Goal: Task Accomplishment & Management: Manage account settings

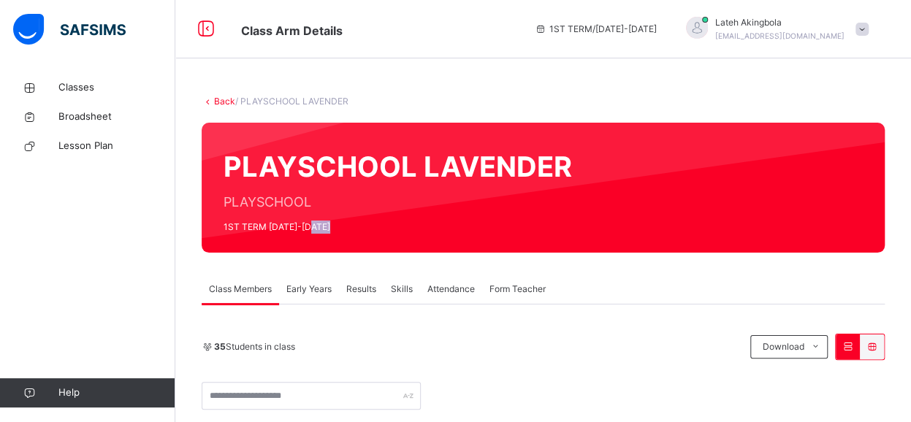
drag, startPoint x: 0, startPoint y: 0, endPoint x: 355, endPoint y: 257, distance: 438.4
click at [449, 289] on span "Attendance" at bounding box center [450, 289] width 47 height 13
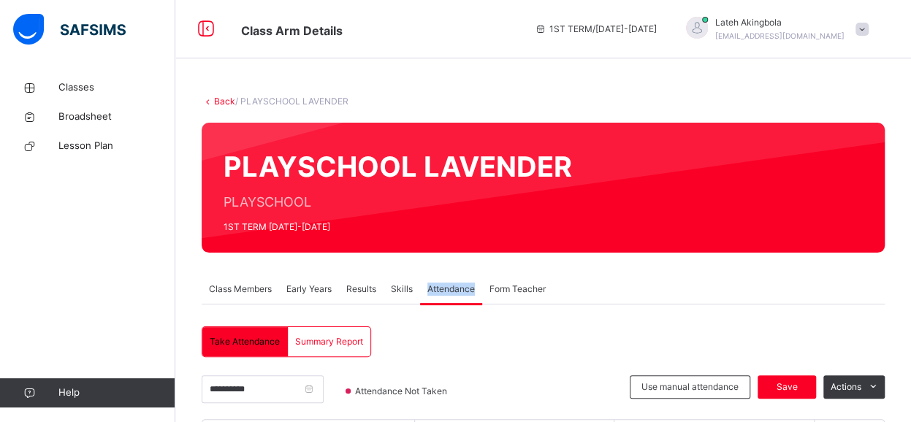
click at [449, 289] on span "Attendance" at bounding box center [450, 289] width 47 height 13
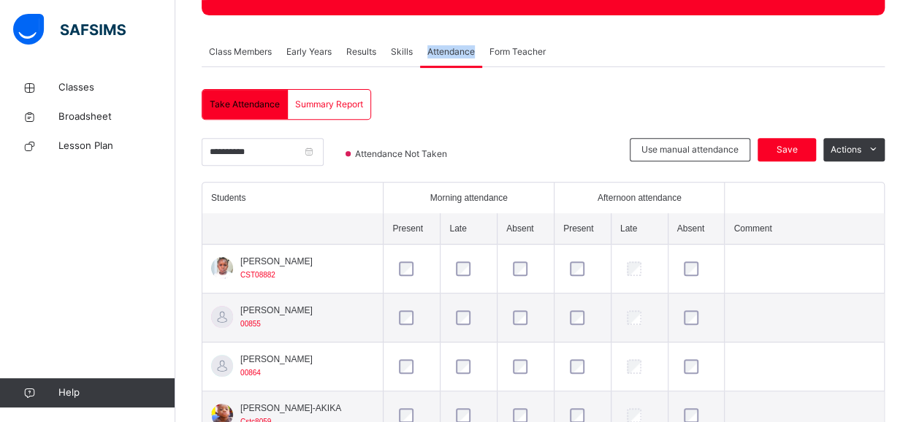
scroll to position [270, 0]
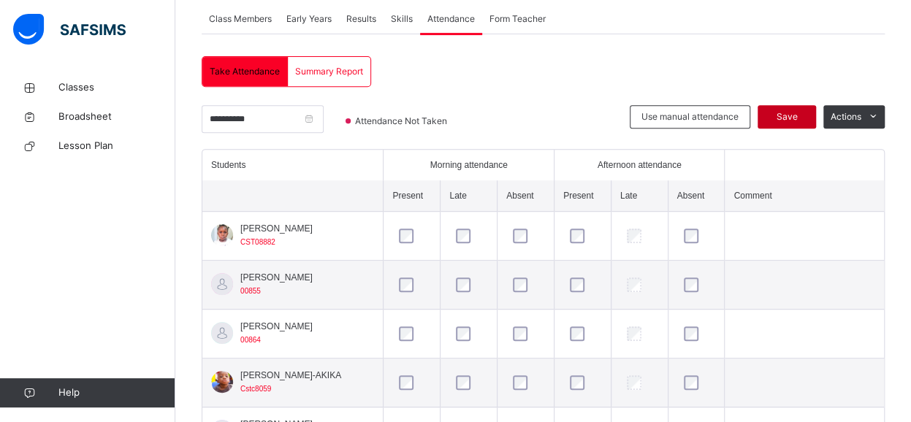
click at [793, 115] on span "Save" at bounding box center [787, 116] width 37 height 13
click at [324, 119] on input "**********" at bounding box center [263, 119] width 122 height 28
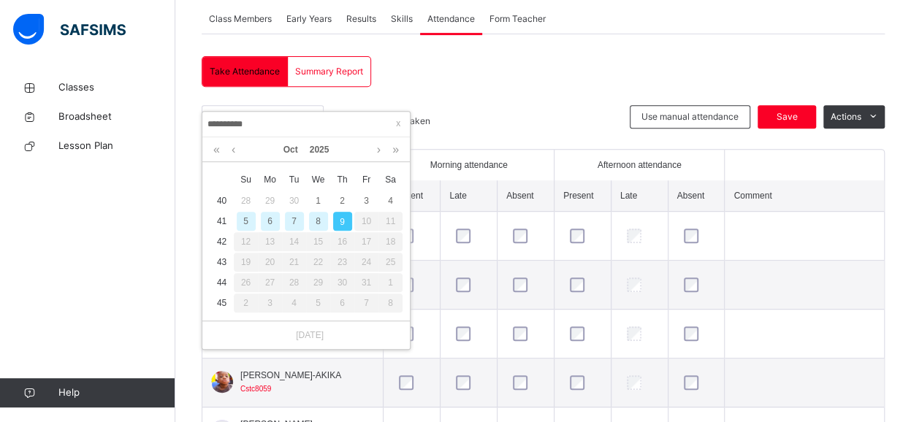
click at [315, 215] on div "8" at bounding box center [318, 221] width 19 height 19
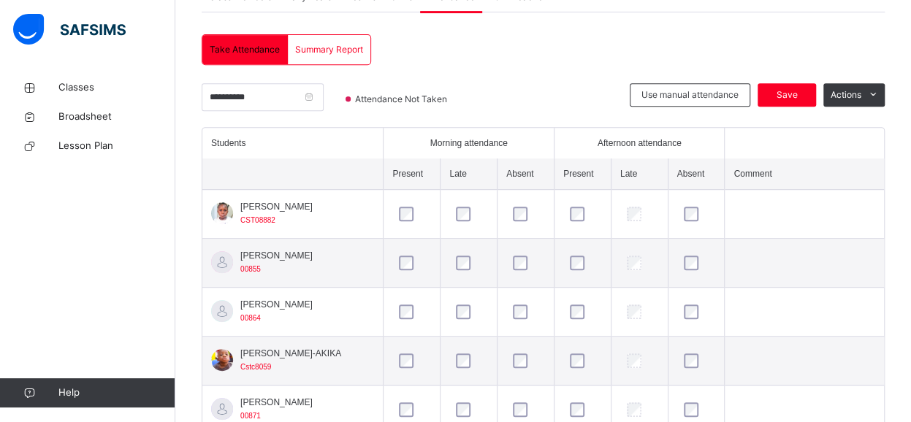
scroll to position [311, 0]
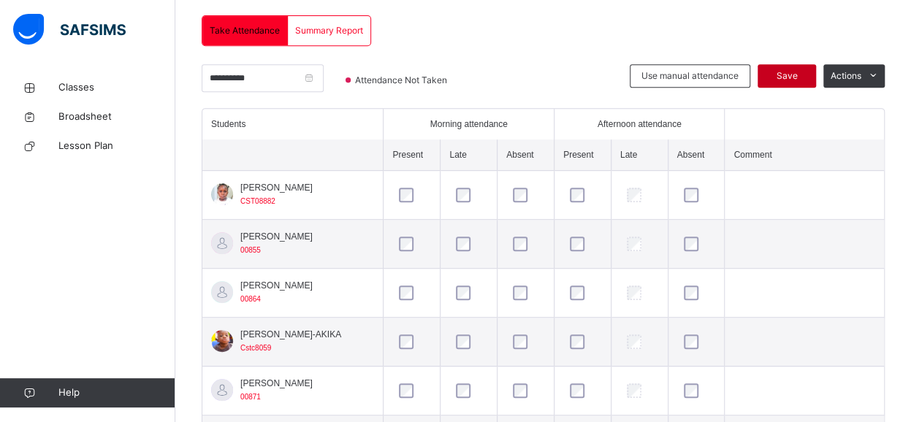
click at [802, 75] on span "Save" at bounding box center [787, 75] width 37 height 13
